Goal: Information Seeking & Learning: Check status

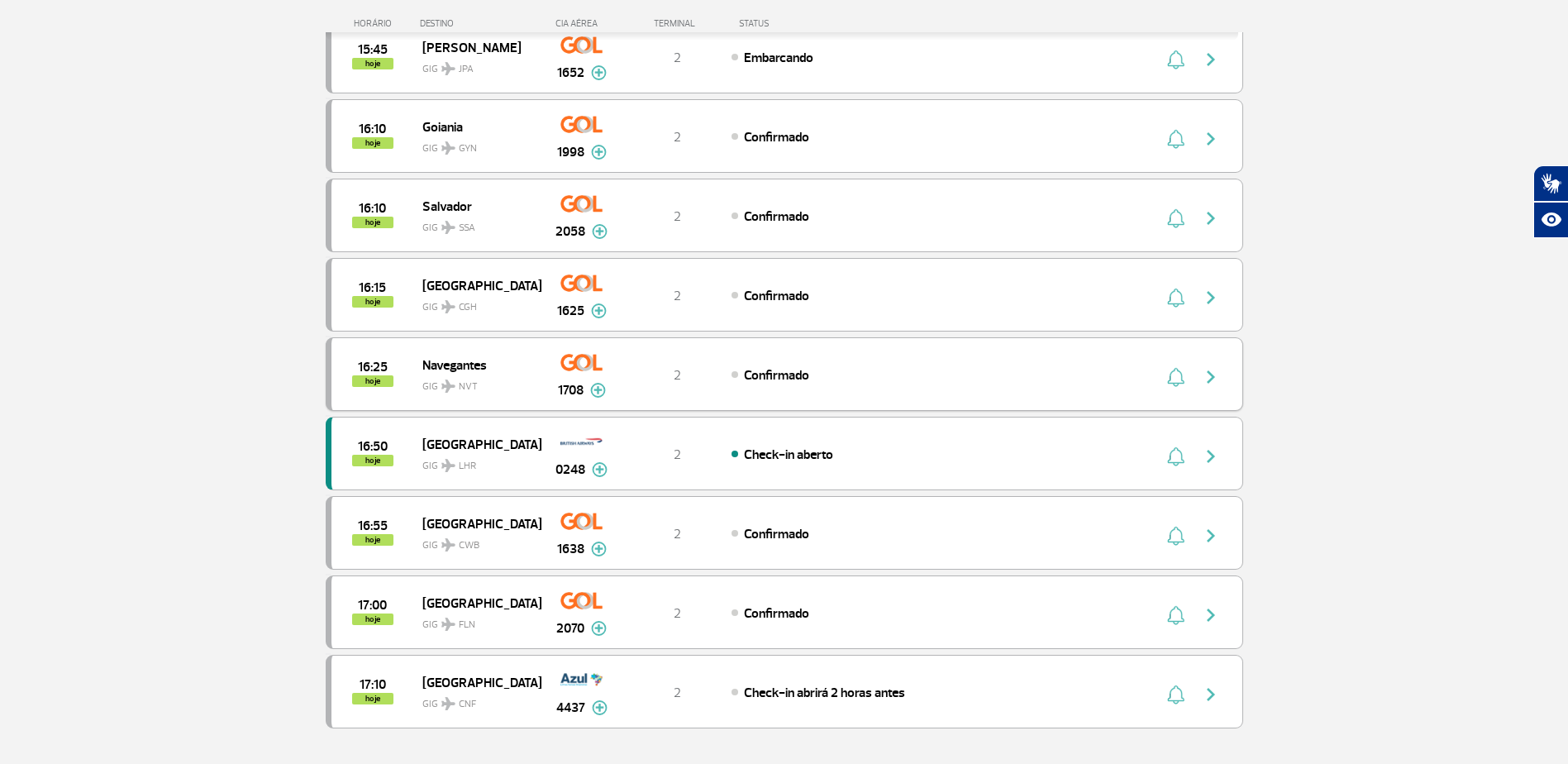
scroll to position [1157, 0]
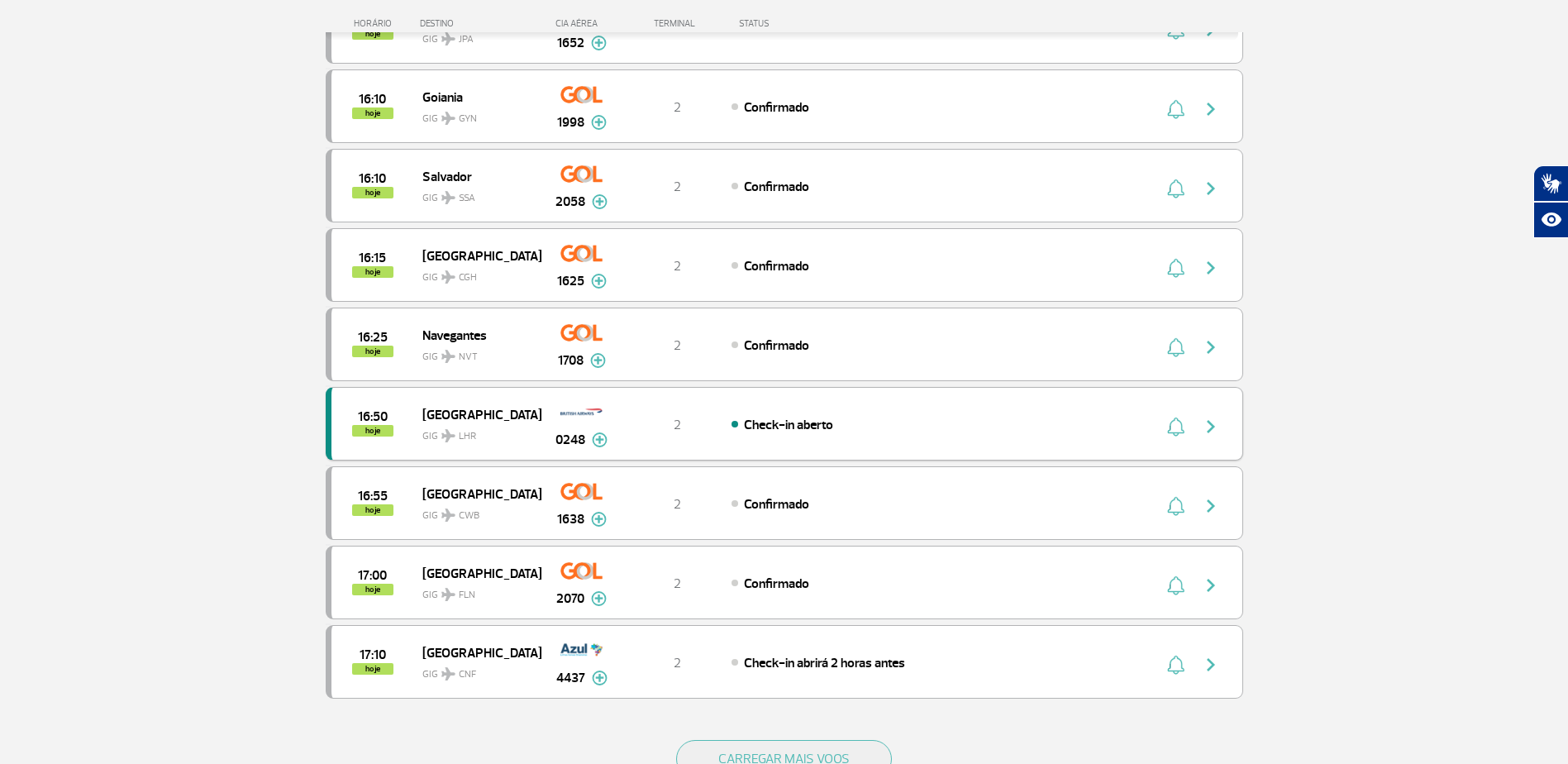
click at [1216, 431] on img "button" at bounding box center [1211, 426] width 20 height 20
click at [1203, 433] on img "button" at bounding box center [1211, 426] width 20 height 20
click at [795, 407] on div "16:50 hoje London GIG LHR 0248 2 Check-in aberto Parcerias: Iberia Airlines 360…" at bounding box center [784, 424] width 918 height 74
click at [837, 423] on div "Check-in aberto" at bounding box center [914, 424] width 365 height 18
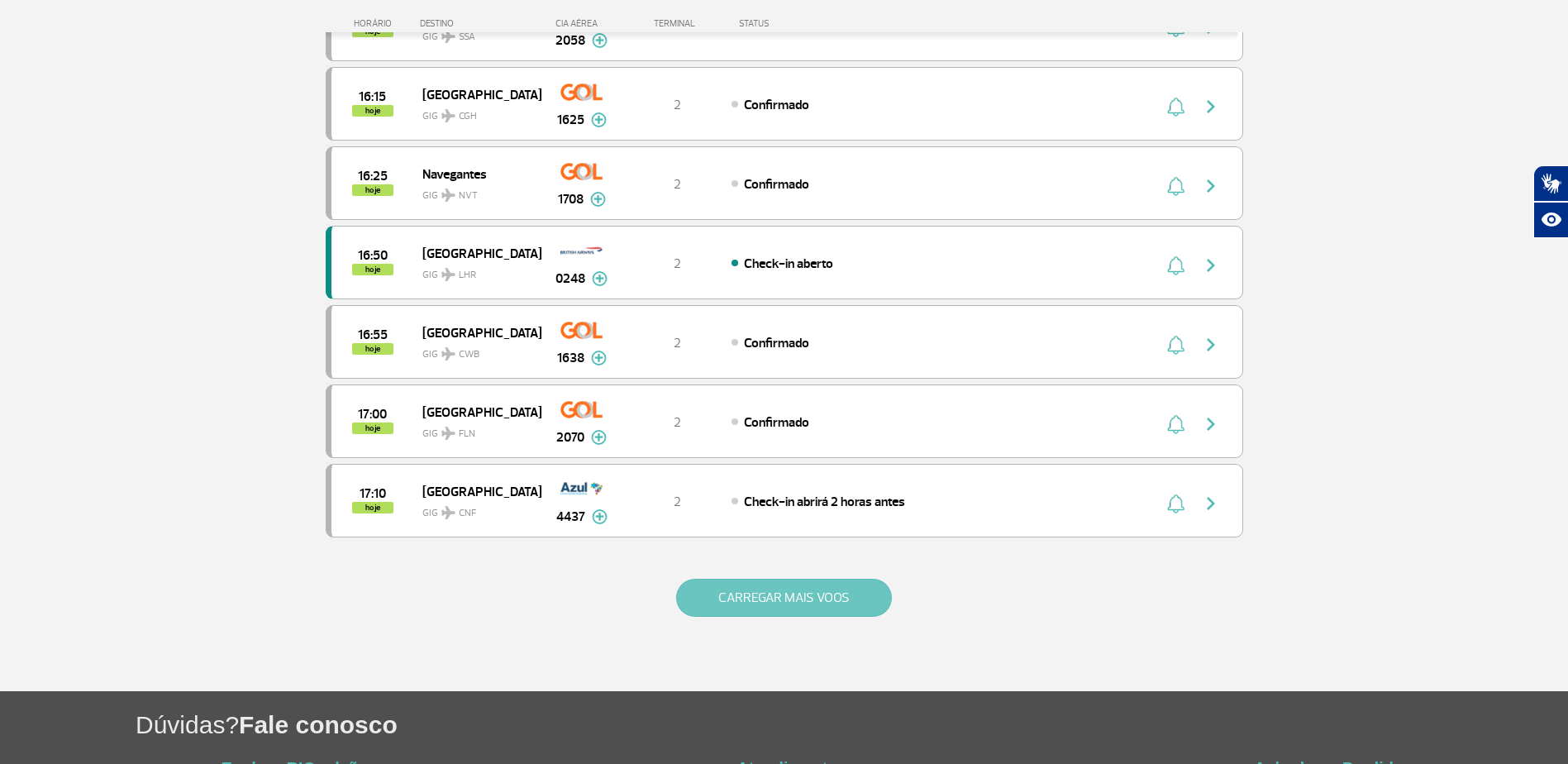
scroll to position [1323, 0]
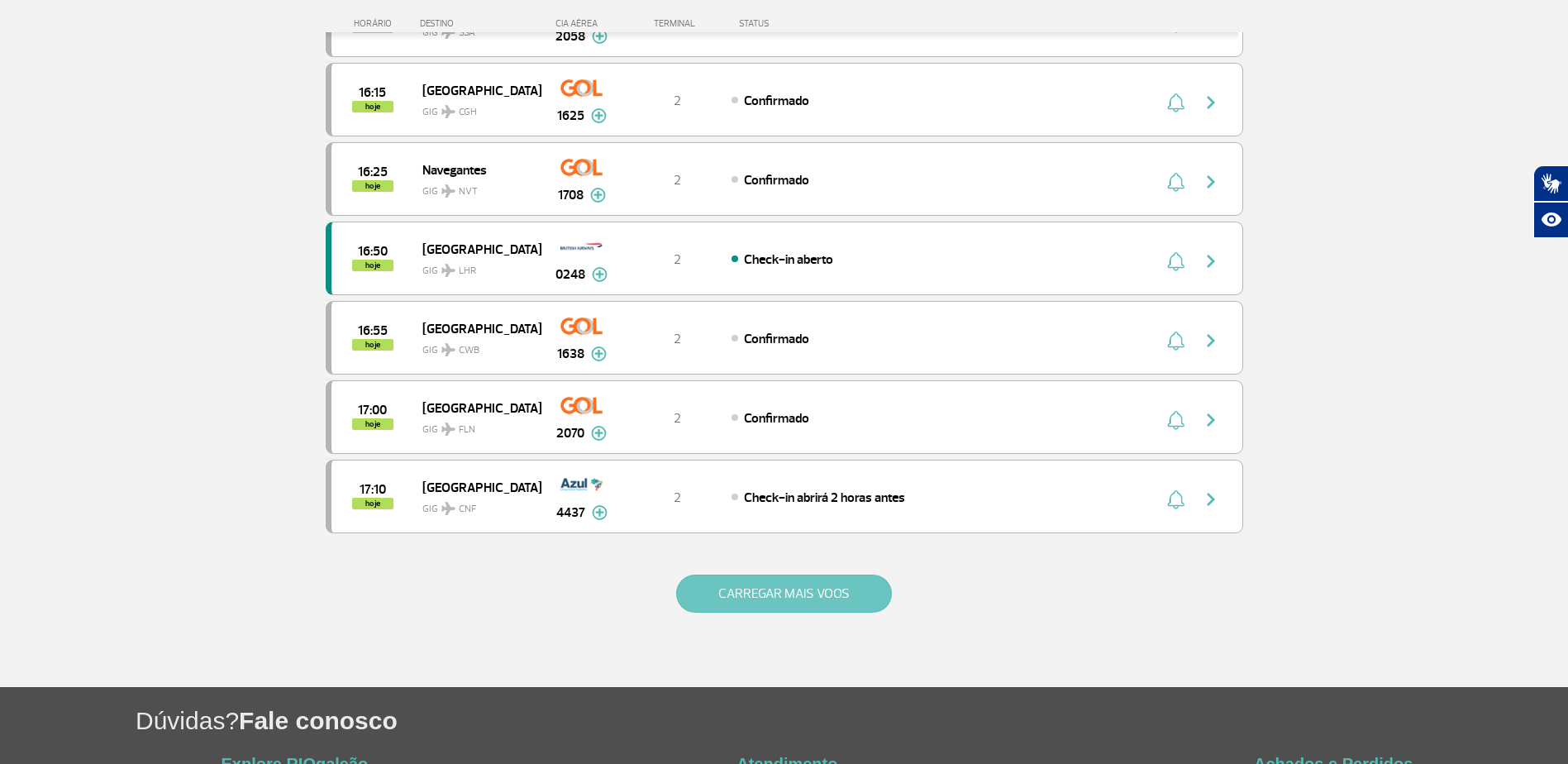
click at [755, 601] on button "CARREGAR MAIS VOOS" at bounding box center [784, 594] width 215 height 38
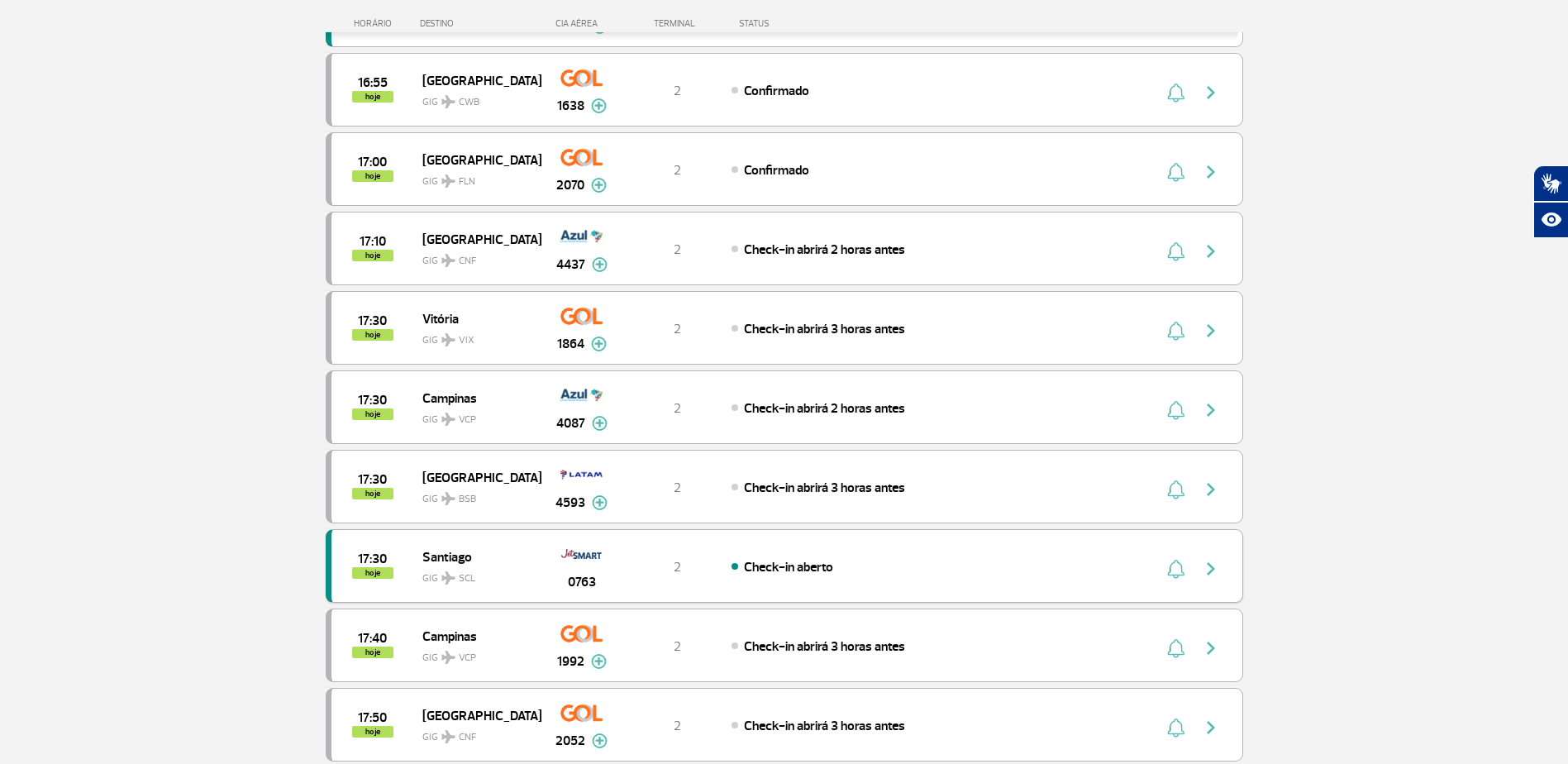
scroll to position [1654, 0]
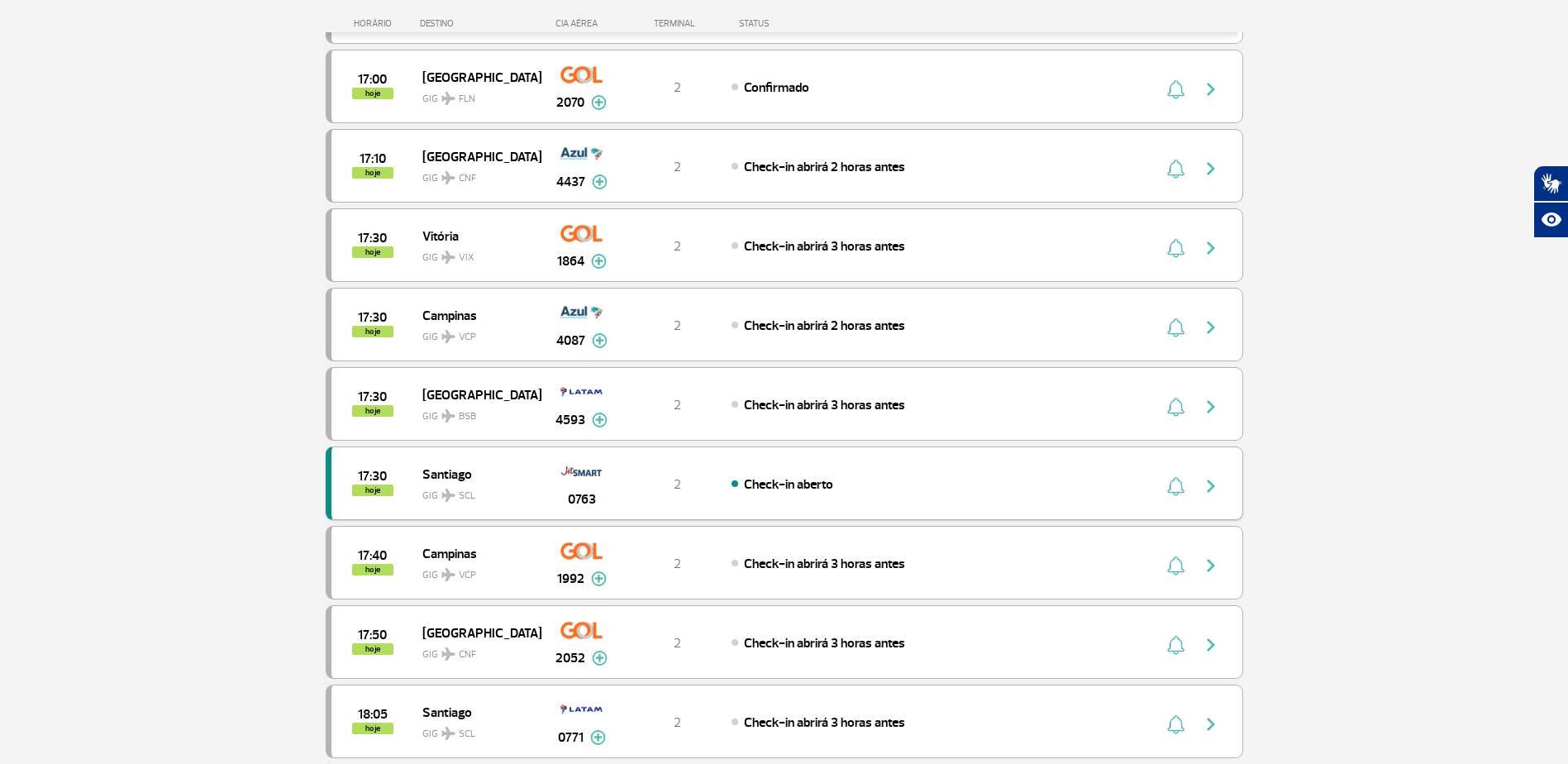
click at [1209, 492] on img "button" at bounding box center [1211, 486] width 20 height 20
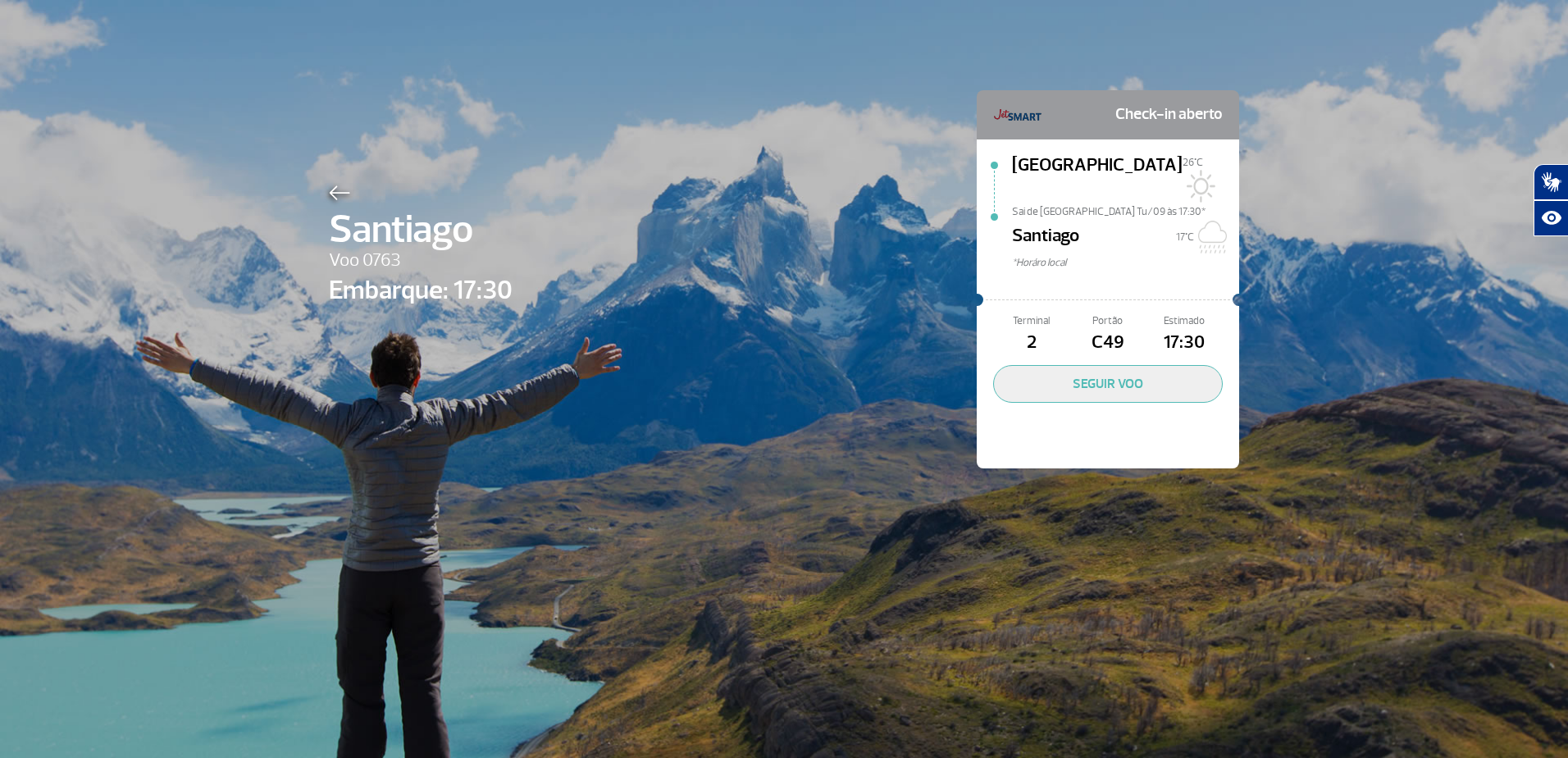
click at [329, 193] on img at bounding box center [339, 193] width 22 height 15
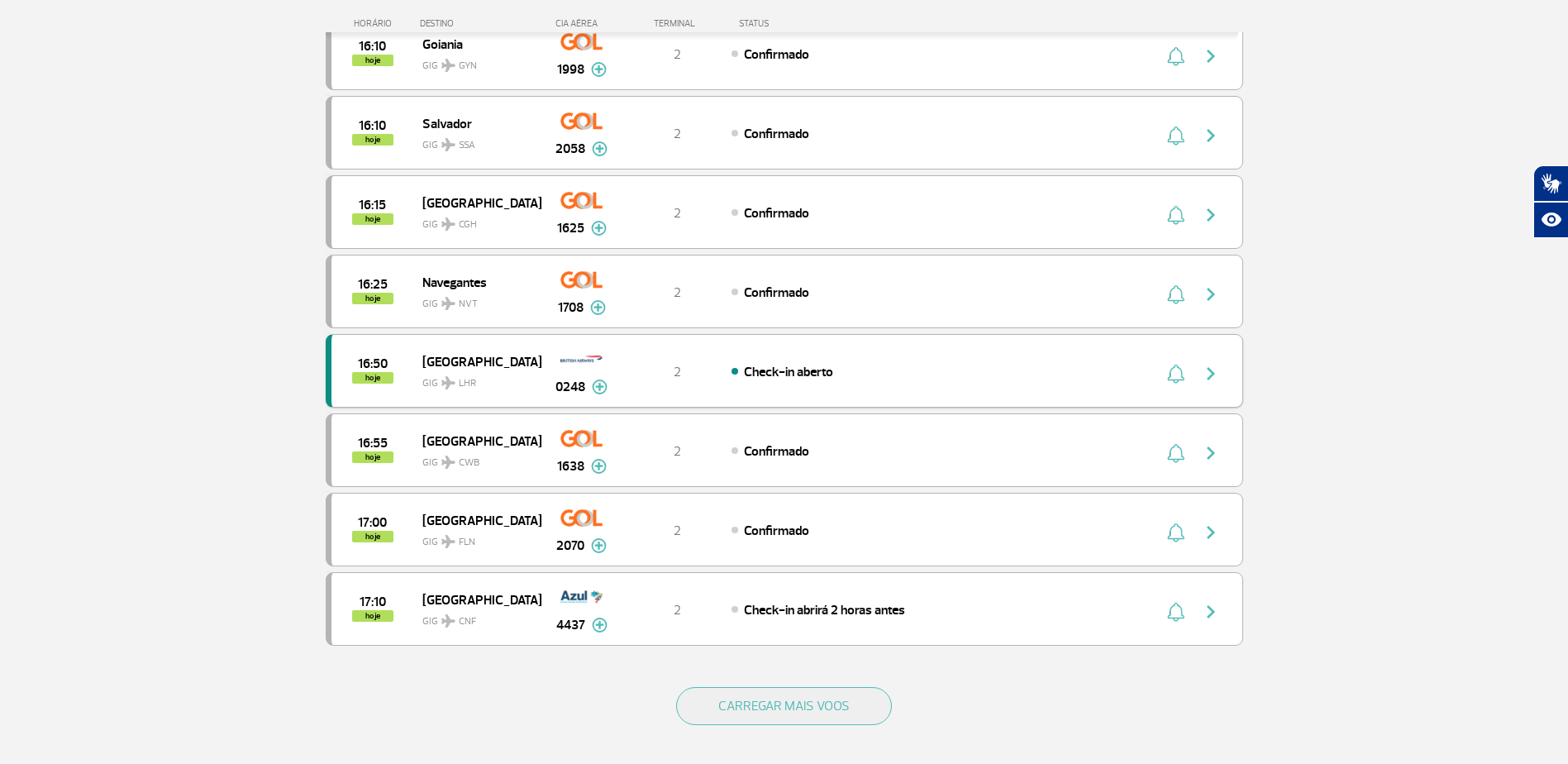
scroll to position [1241, 0]
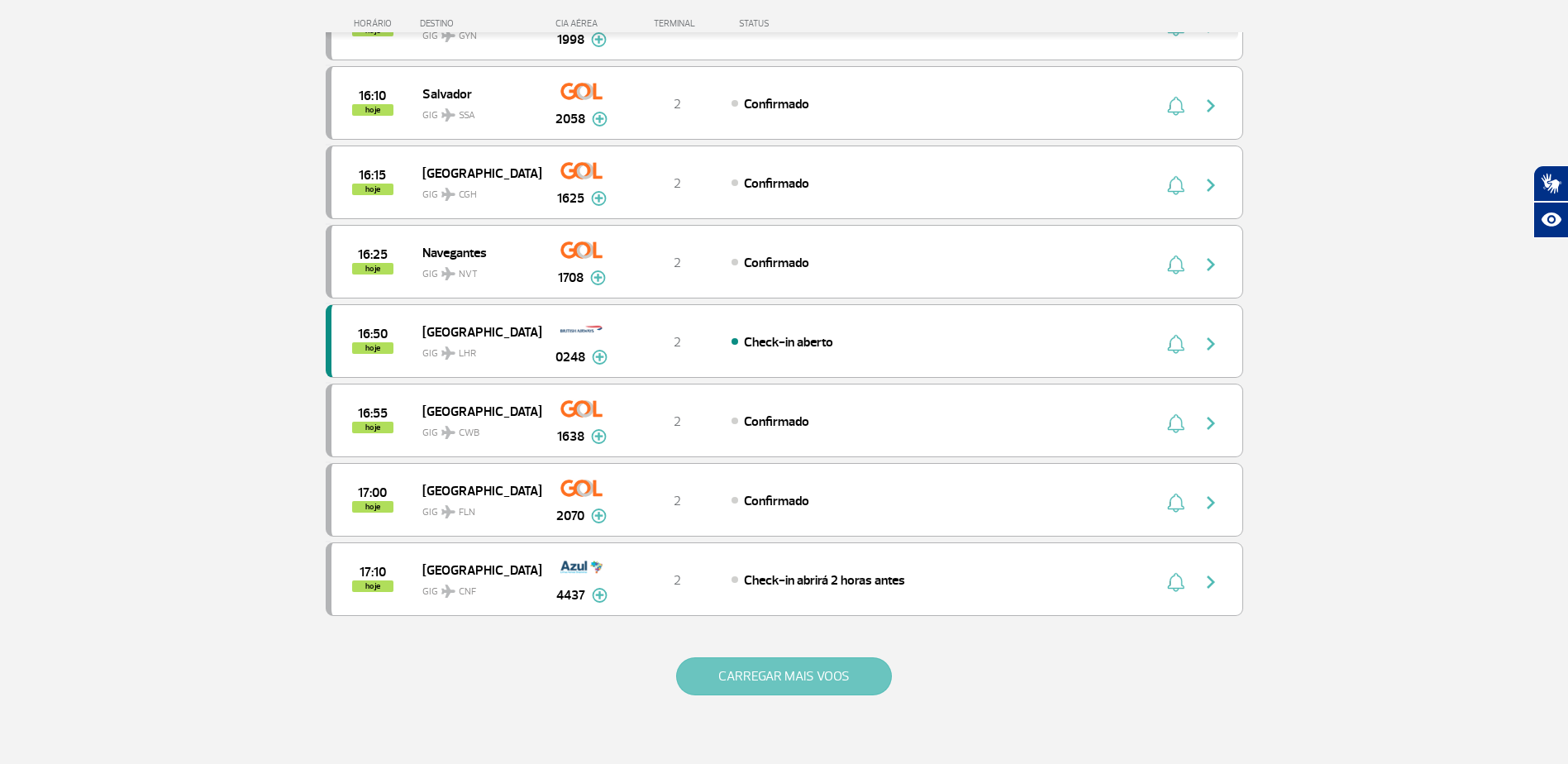
click at [761, 676] on button "CARREGAR MAIS VOOS" at bounding box center [784, 676] width 215 height 38
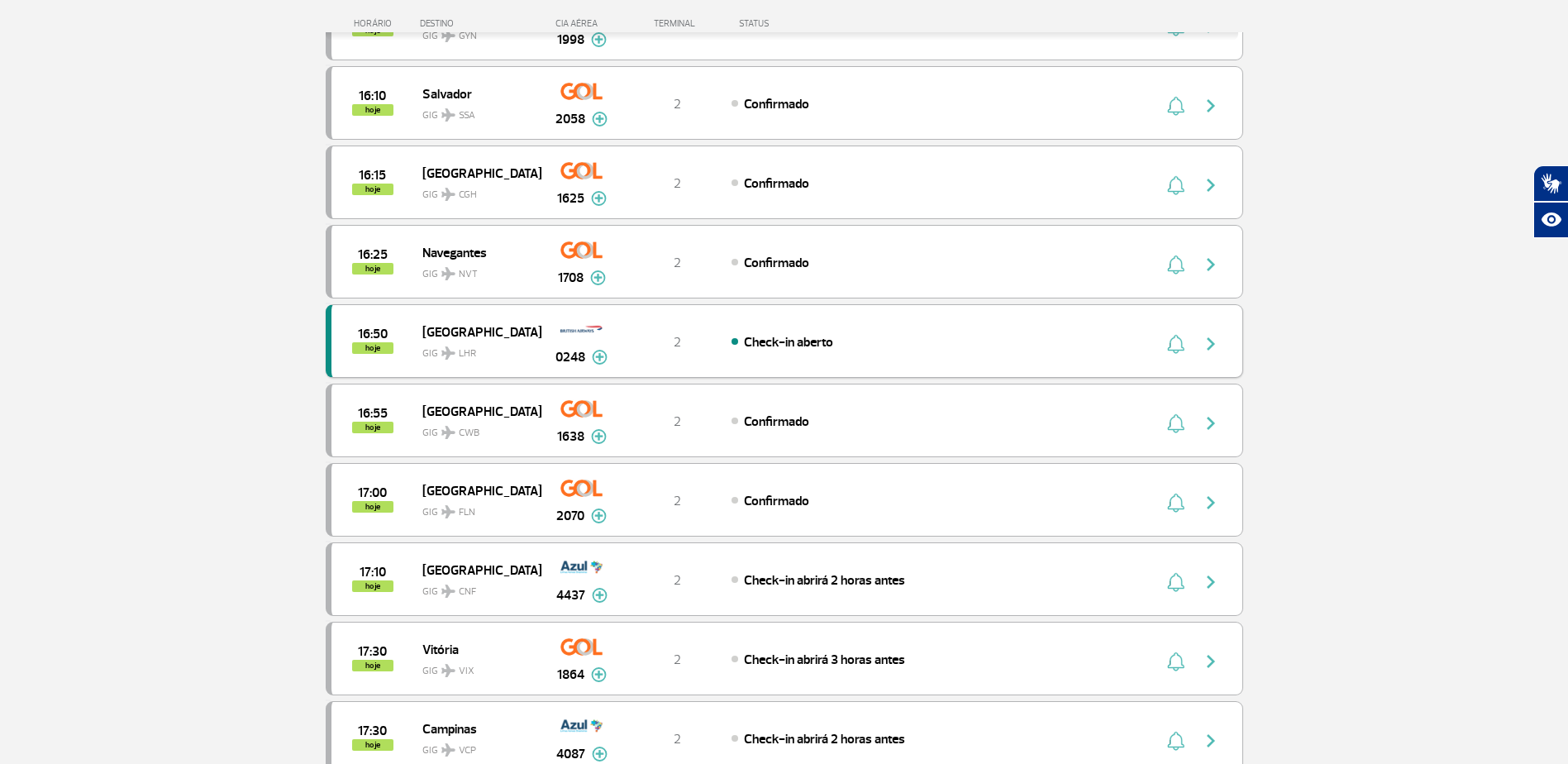
click at [1219, 353] on img "button" at bounding box center [1211, 343] width 20 height 20
click at [1213, 355] on div "16:50 hoje London GIG LHR 0248 2 Check-in aberto Parcerias: Iberia Airlines 360…" at bounding box center [784, 341] width 918 height 74
click at [413, 336] on div "16:50 hoje" at bounding box center [377, 340] width 91 height 26
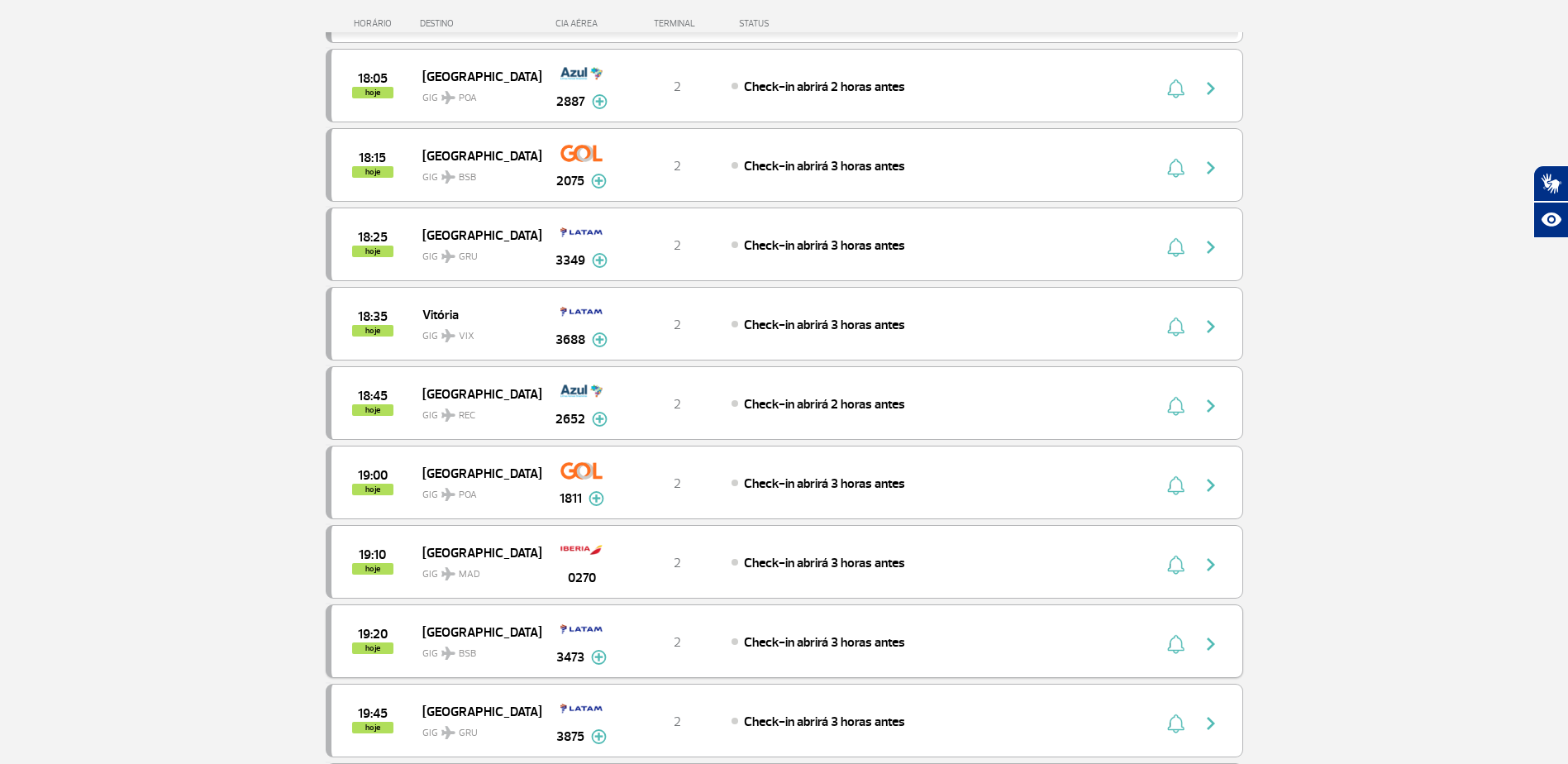
scroll to position [2398, 0]
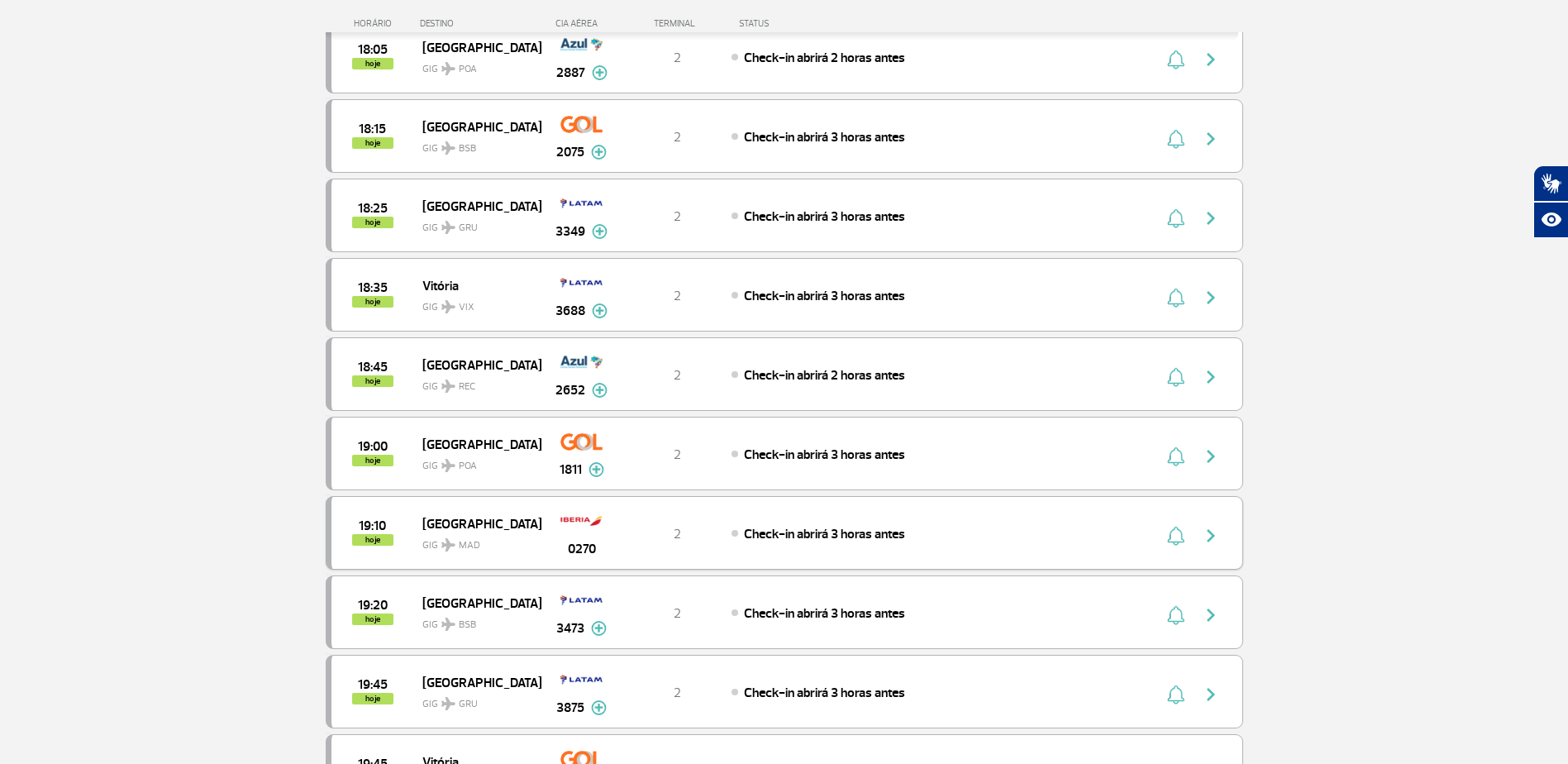
click at [1208, 535] on img "button" at bounding box center [1211, 535] width 20 height 20
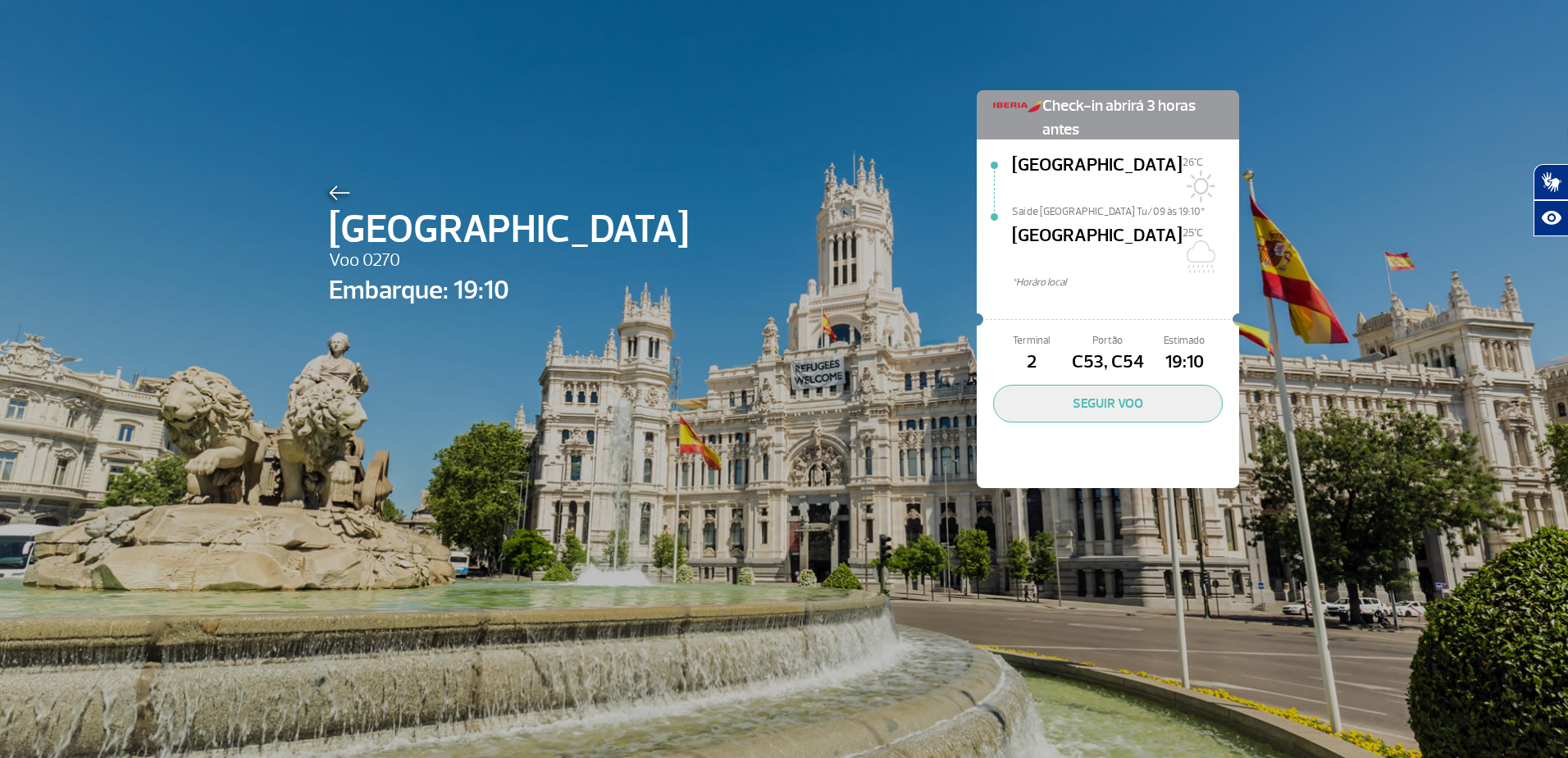
click at [329, 197] on img at bounding box center [339, 193] width 22 height 15
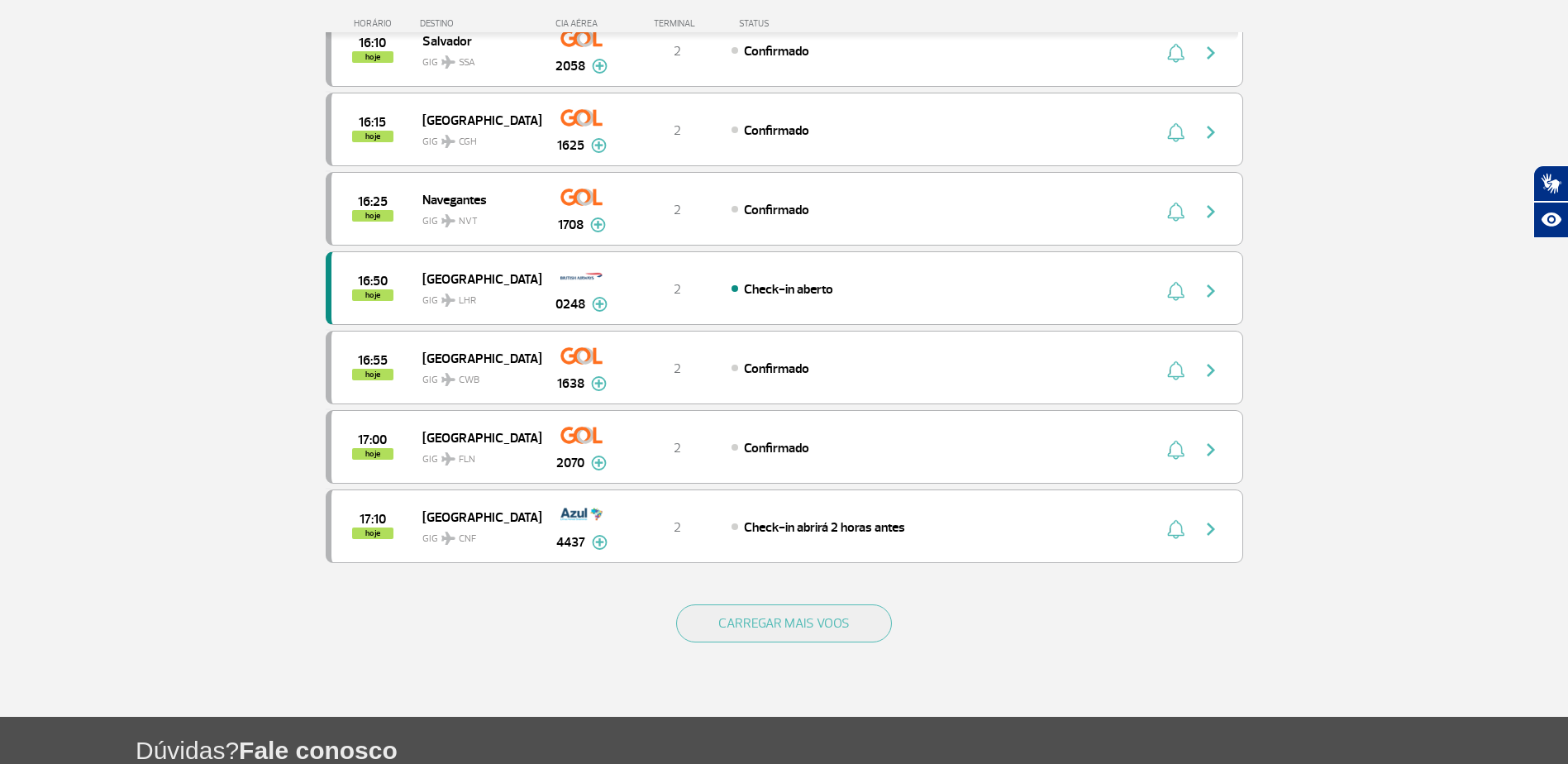
scroll to position [1323, 0]
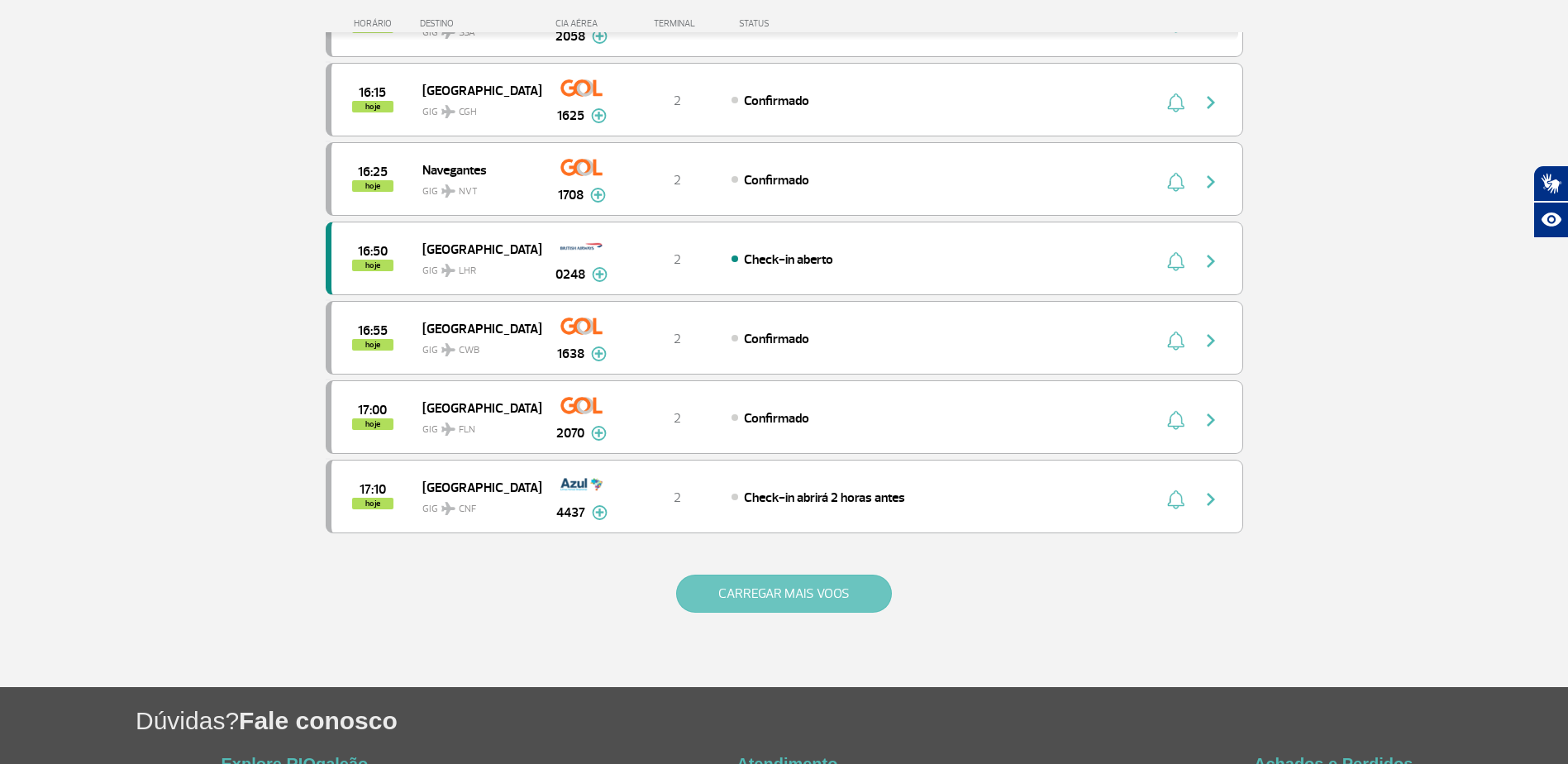
click at [730, 603] on button "CARREGAR MAIS VOOS" at bounding box center [784, 594] width 215 height 38
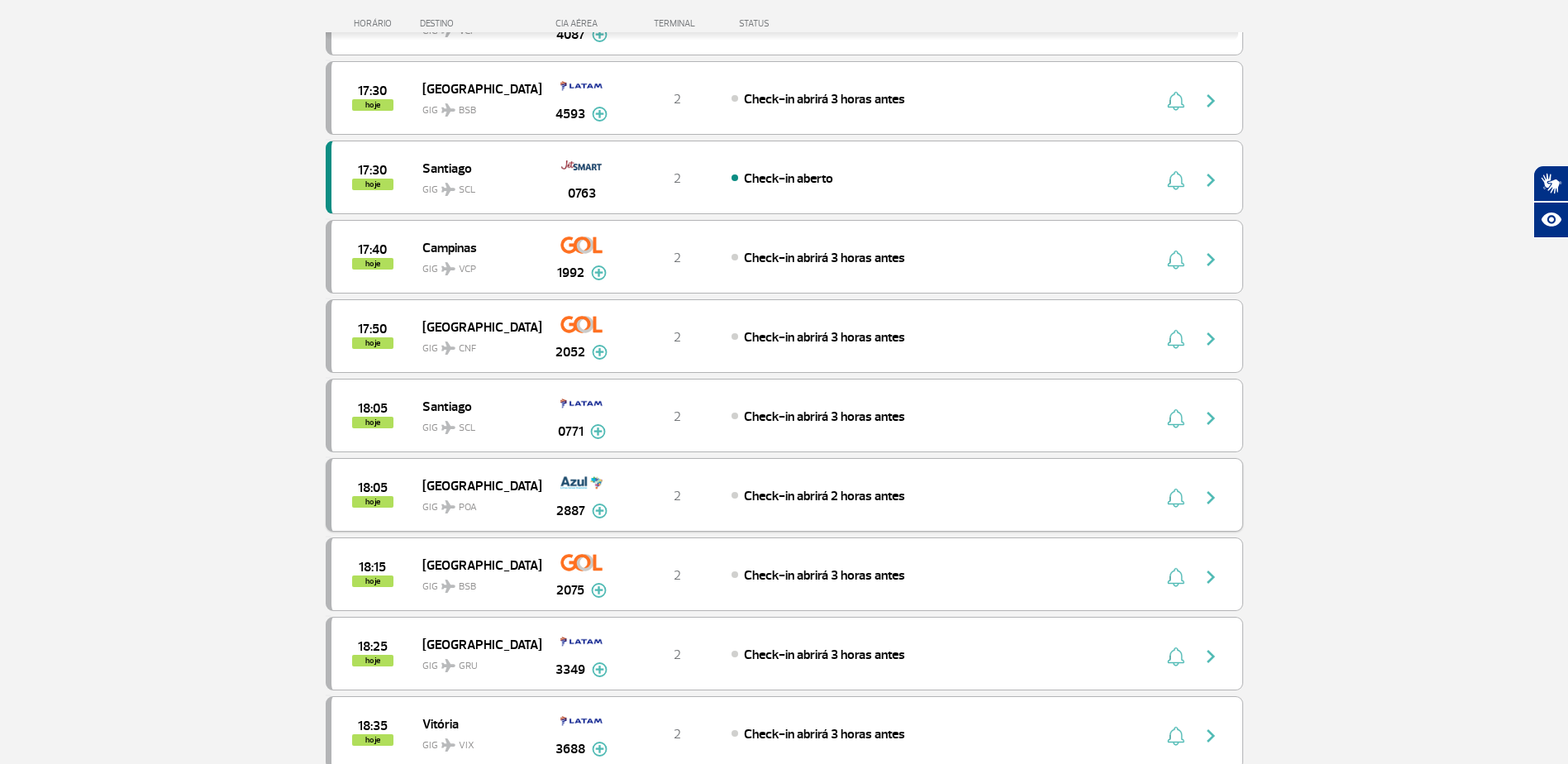
scroll to position [1985, 0]
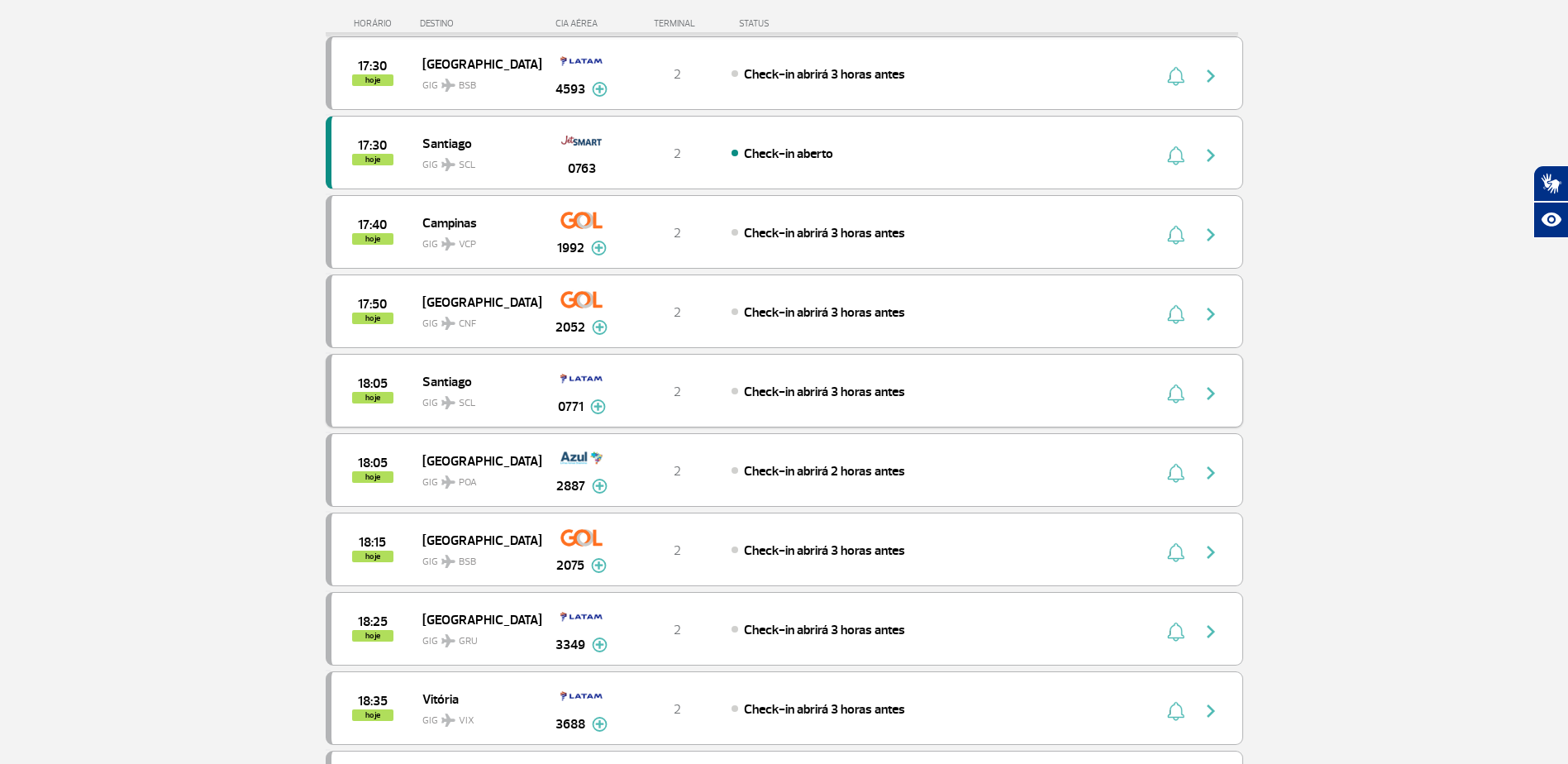
click at [1201, 400] on img "button" at bounding box center [1211, 393] width 20 height 20
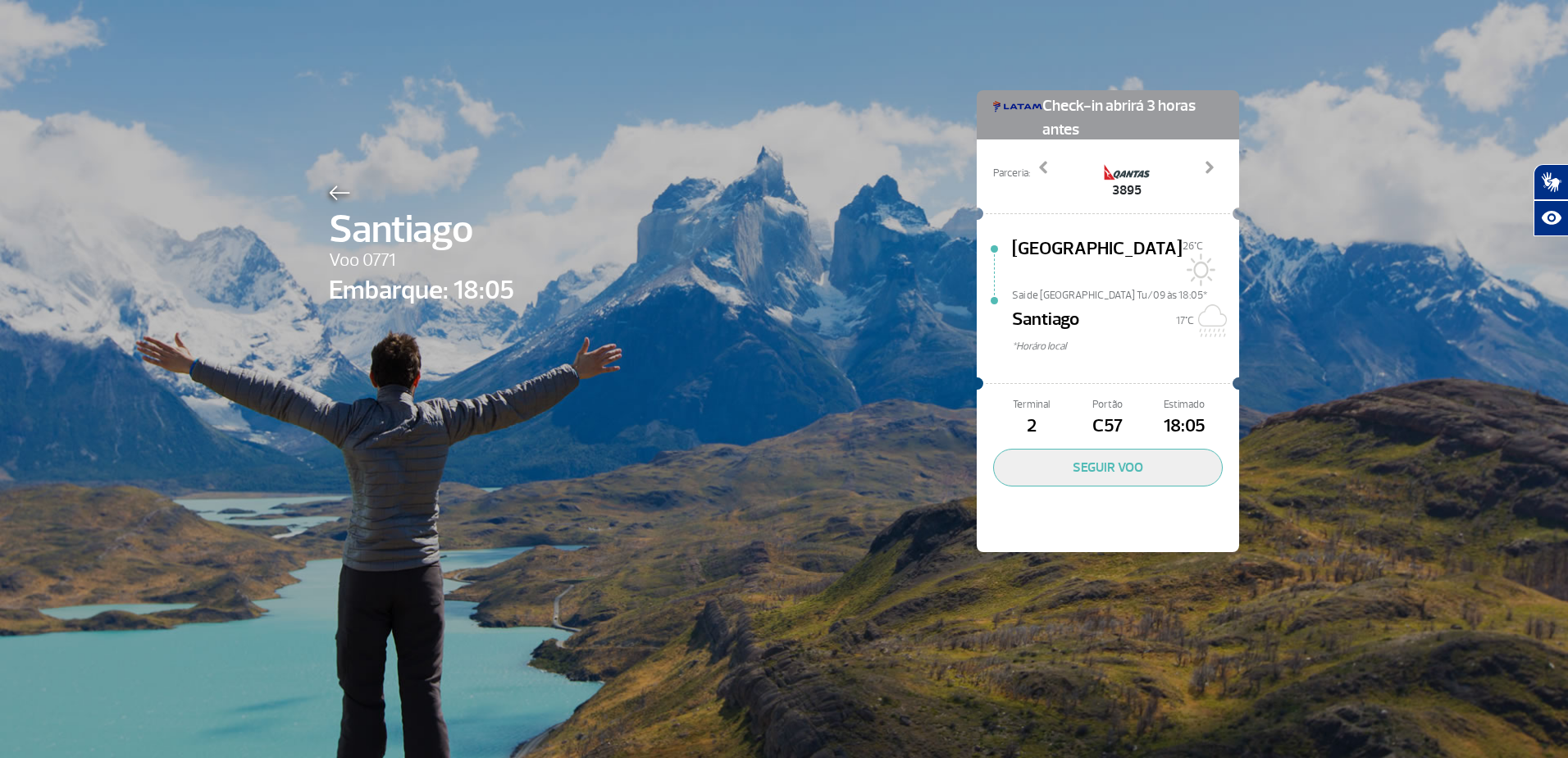
click at [335, 186] on img at bounding box center [339, 193] width 22 height 15
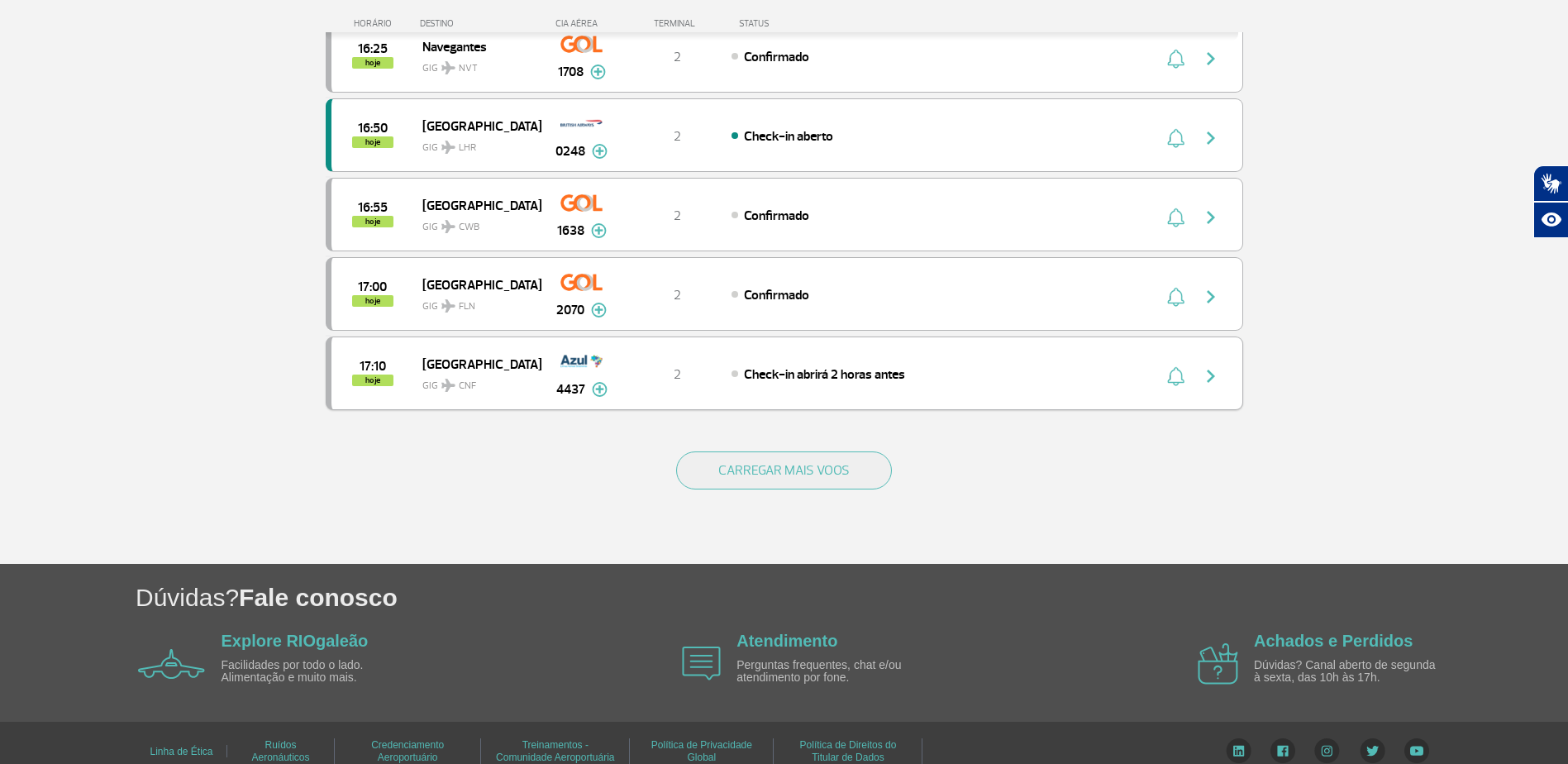
scroll to position [1465, 0]
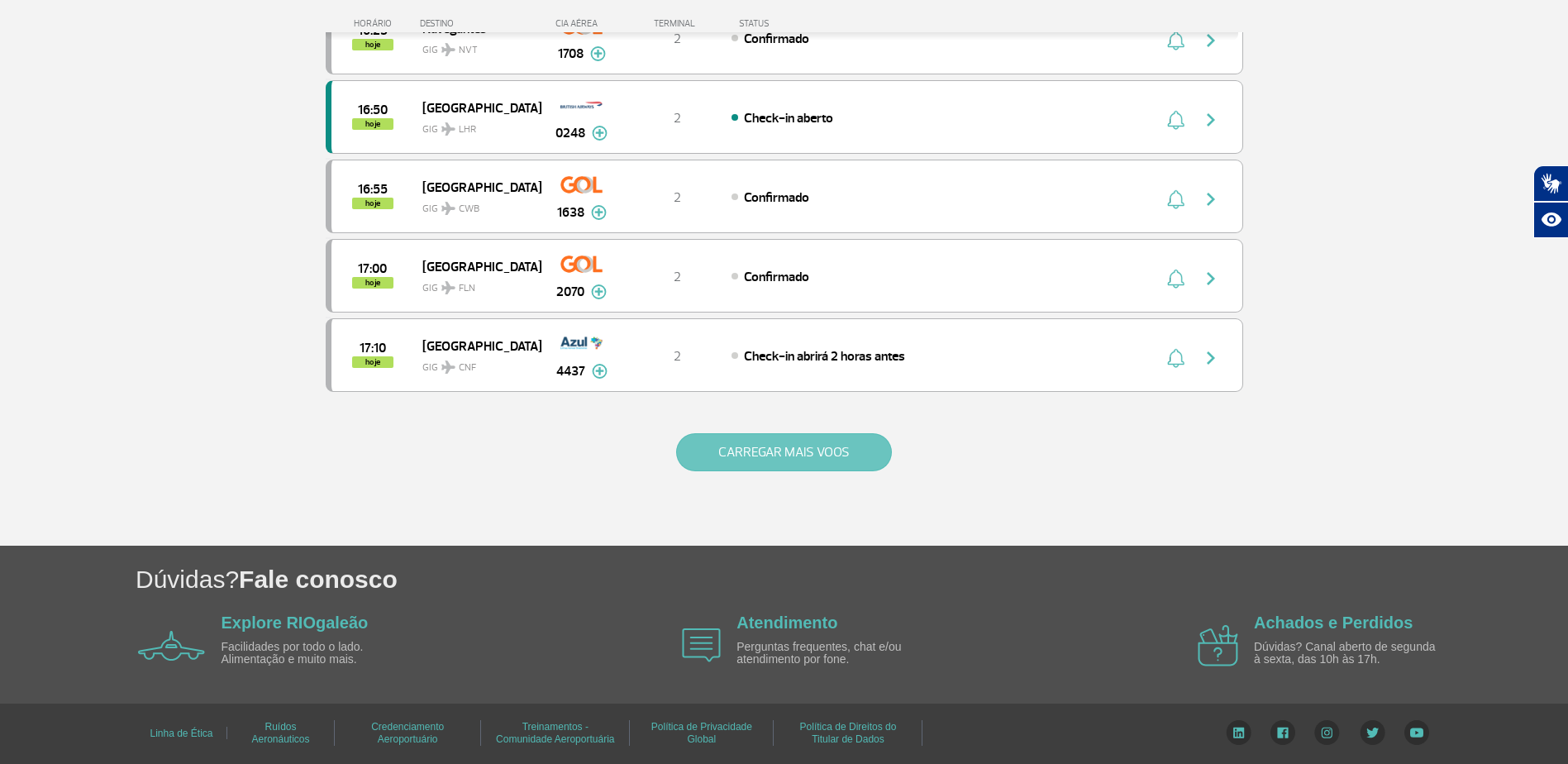
click at [732, 452] on button "CARREGAR MAIS VOOS" at bounding box center [784, 452] width 215 height 38
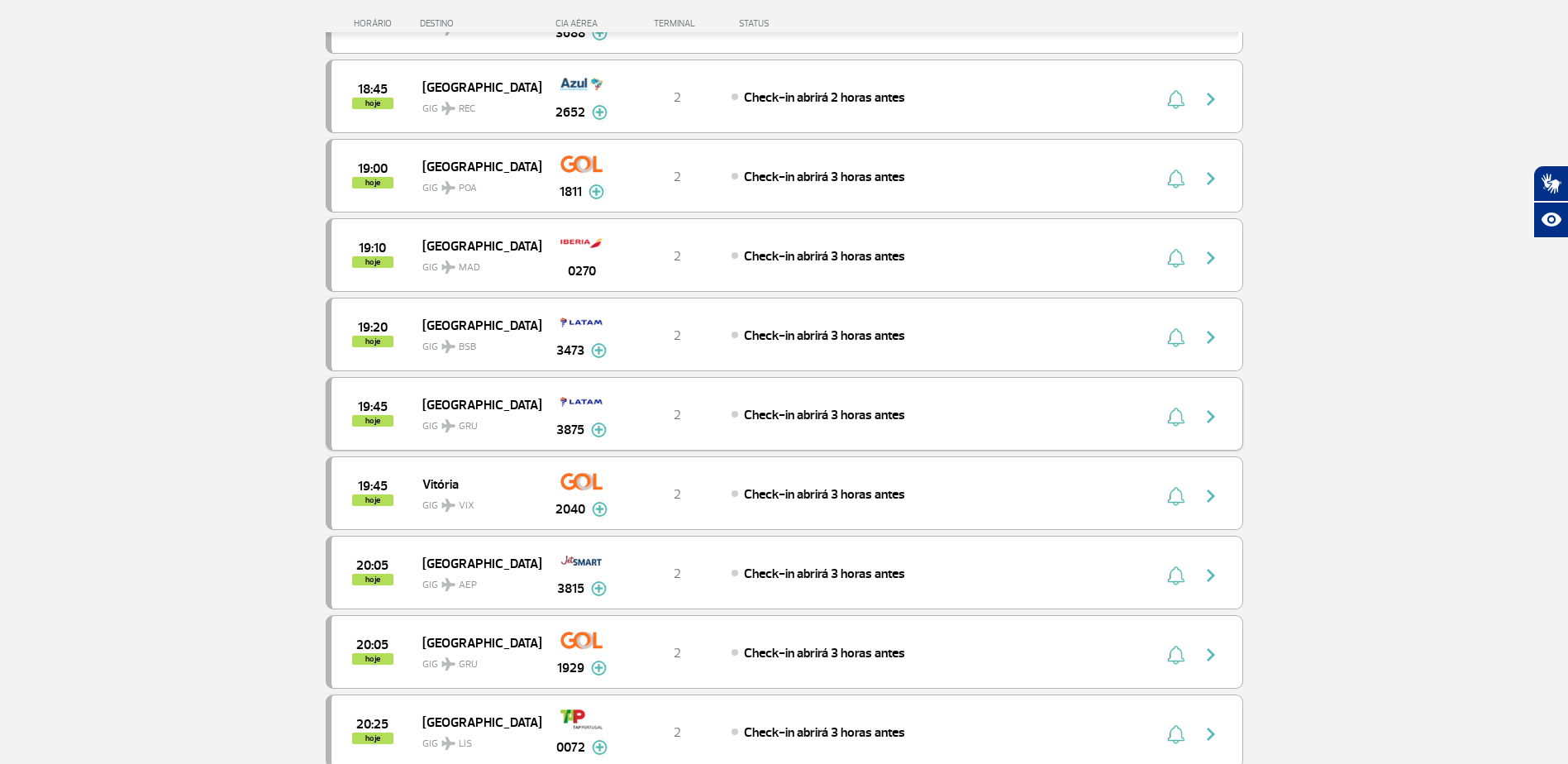
scroll to position [2787, 0]
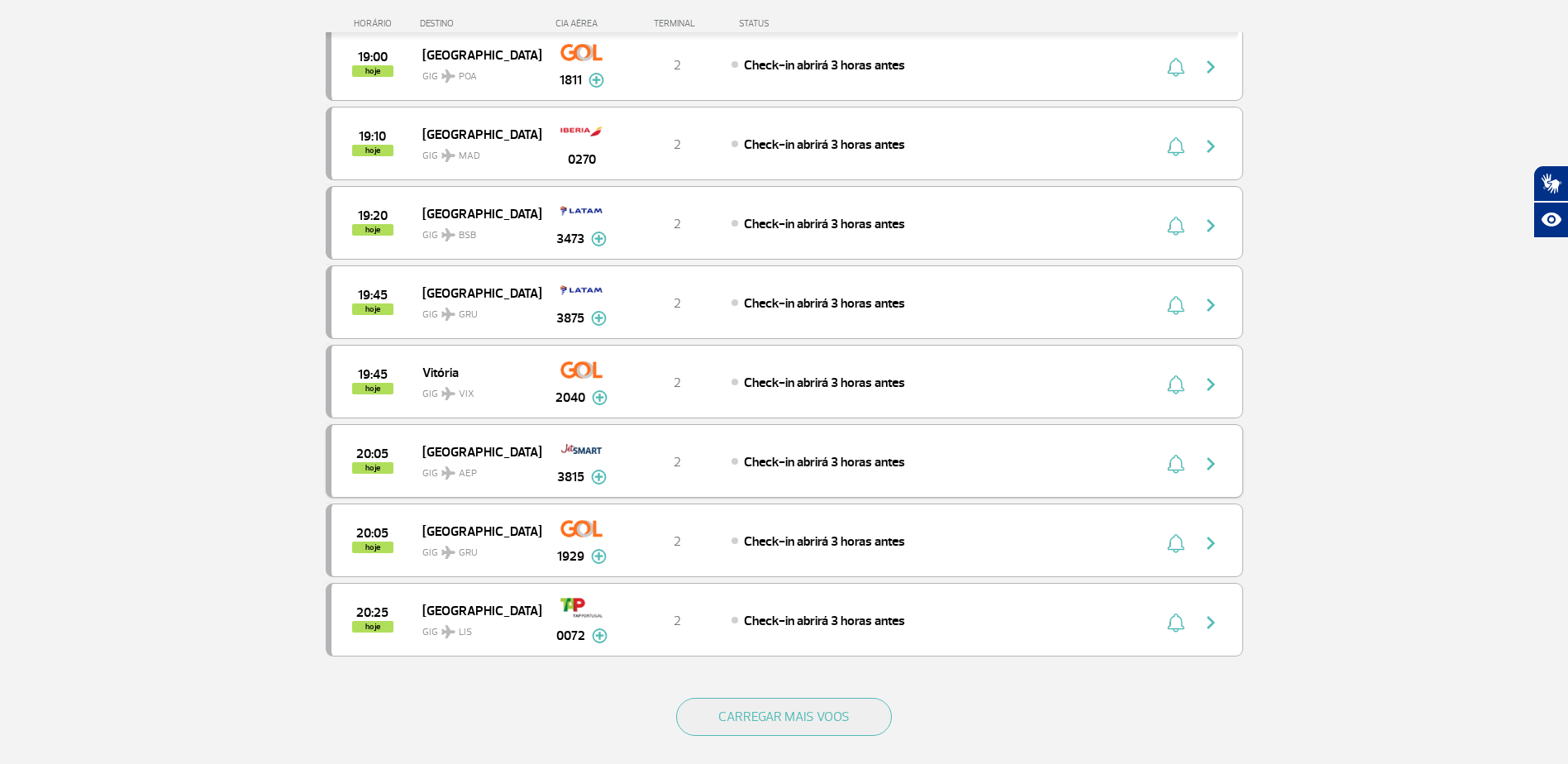
click at [1216, 468] on img "button" at bounding box center [1211, 463] width 20 height 20
click at [1206, 476] on div "20:05 hoje Buenos Aires GIG AEP 3815 2 Check-in abrirá 3 horas antes Parcerias:…" at bounding box center [784, 461] width 918 height 74
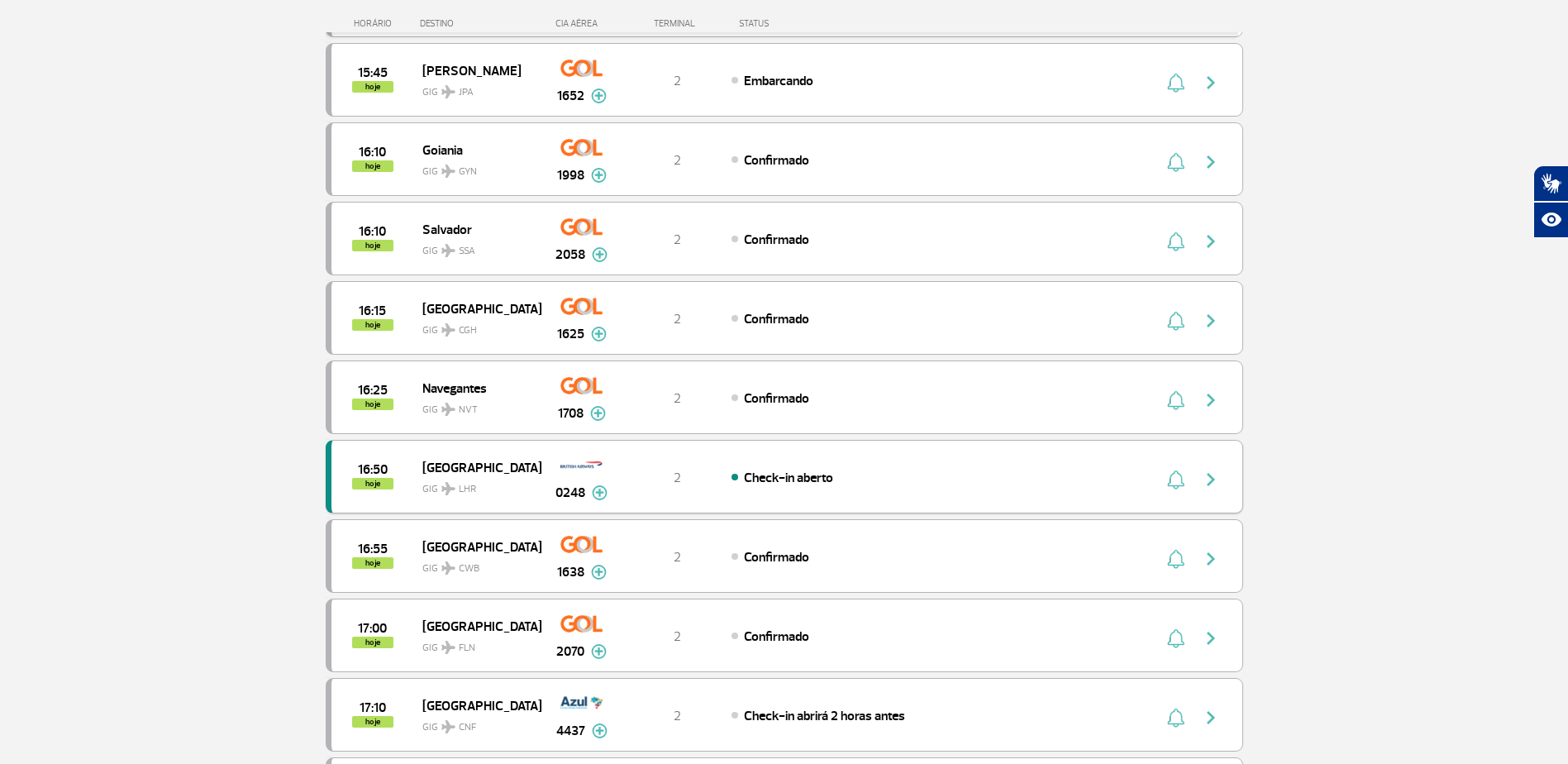
scroll to position [1134, 0]
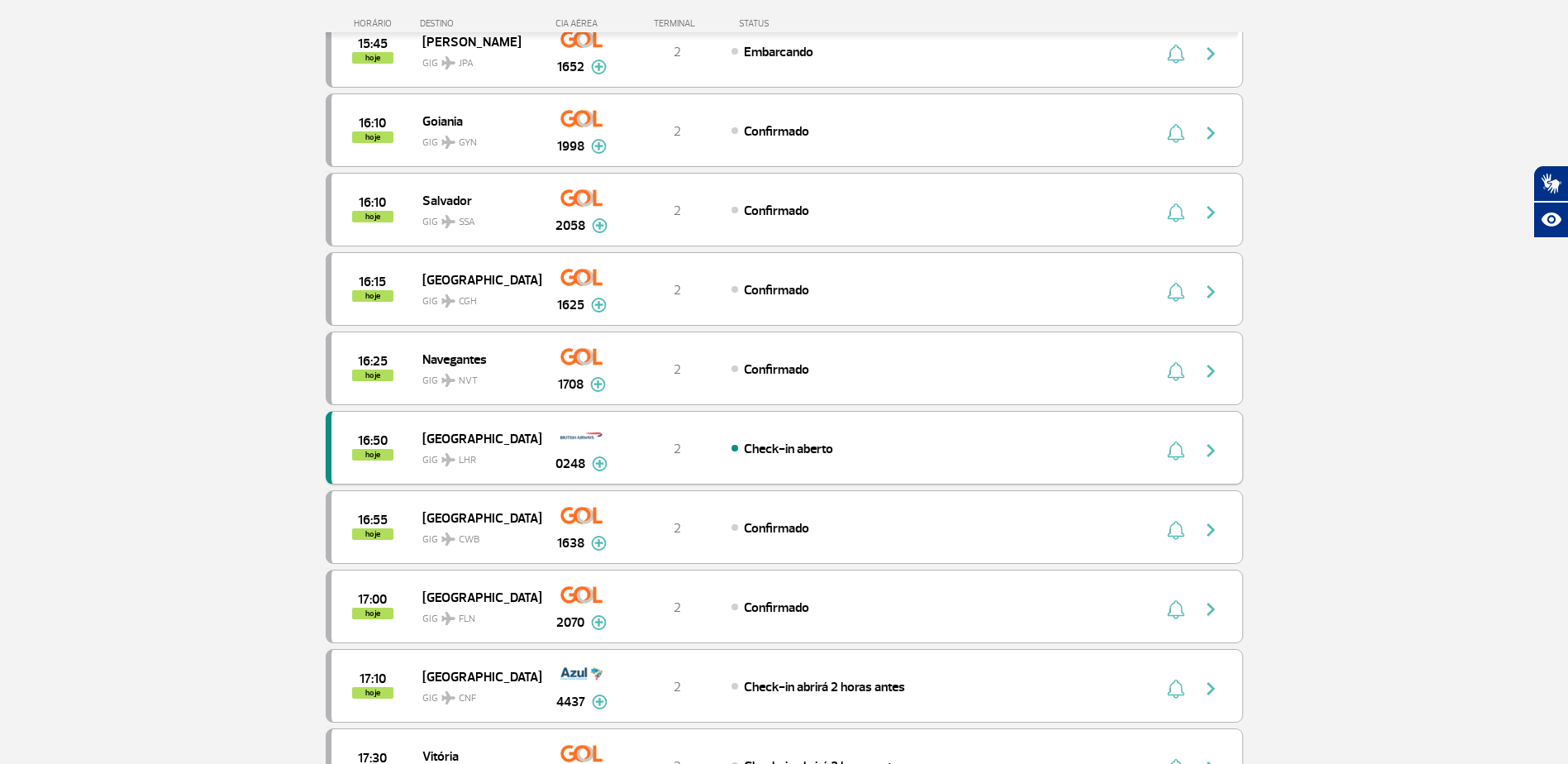
click at [1209, 452] on img "button" at bounding box center [1211, 450] width 20 height 20
click at [650, 448] on div "2" at bounding box center [677, 447] width 109 height 18
click at [708, 442] on div "2" at bounding box center [677, 447] width 109 height 18
click at [708, 441] on div "2" at bounding box center [677, 447] width 109 height 18
click at [710, 441] on div "2" at bounding box center [677, 447] width 109 height 18
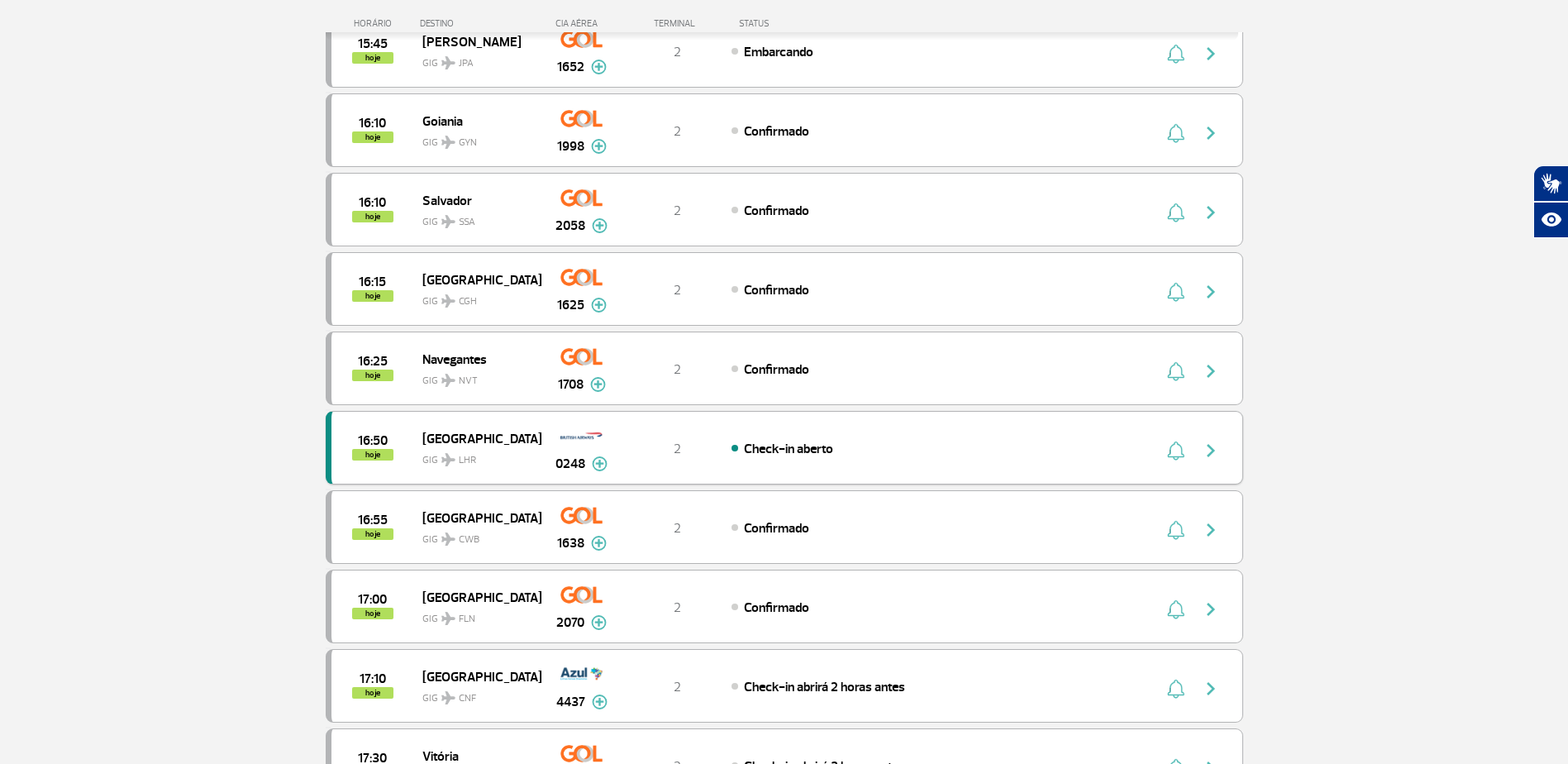
click at [558, 459] on span "0248" at bounding box center [570, 463] width 29 height 20
click at [557, 459] on span "0248" at bounding box center [570, 463] width 29 height 20
